Goal: Information Seeking & Learning: Learn about a topic

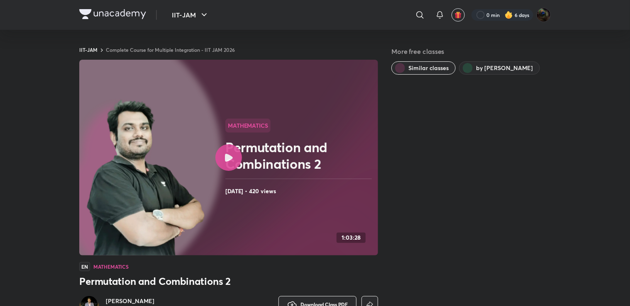
click at [228, 164] on div at bounding box center [229, 158] width 27 height 27
